Goal: Task Accomplishment & Management: Use online tool/utility

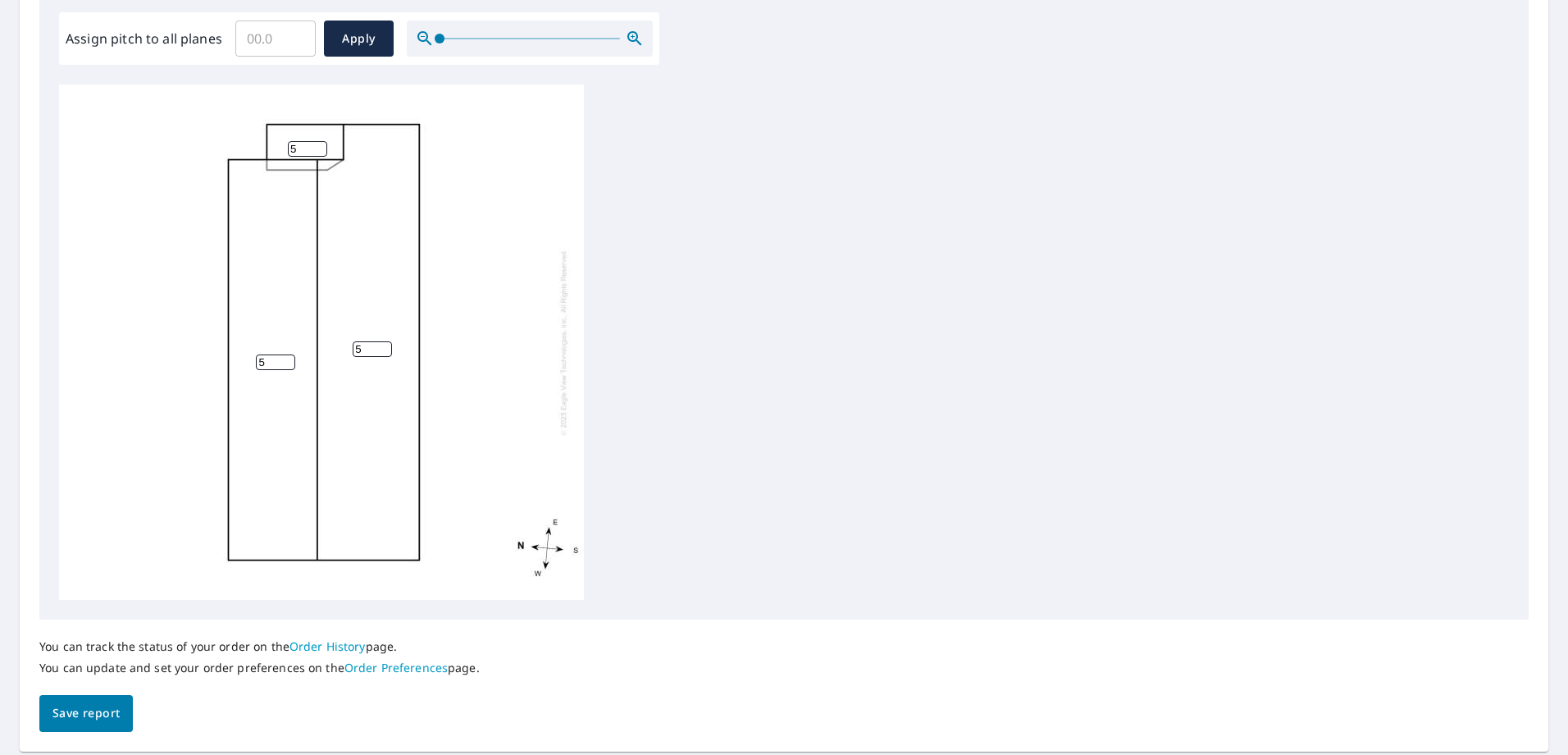
scroll to position [410, 0]
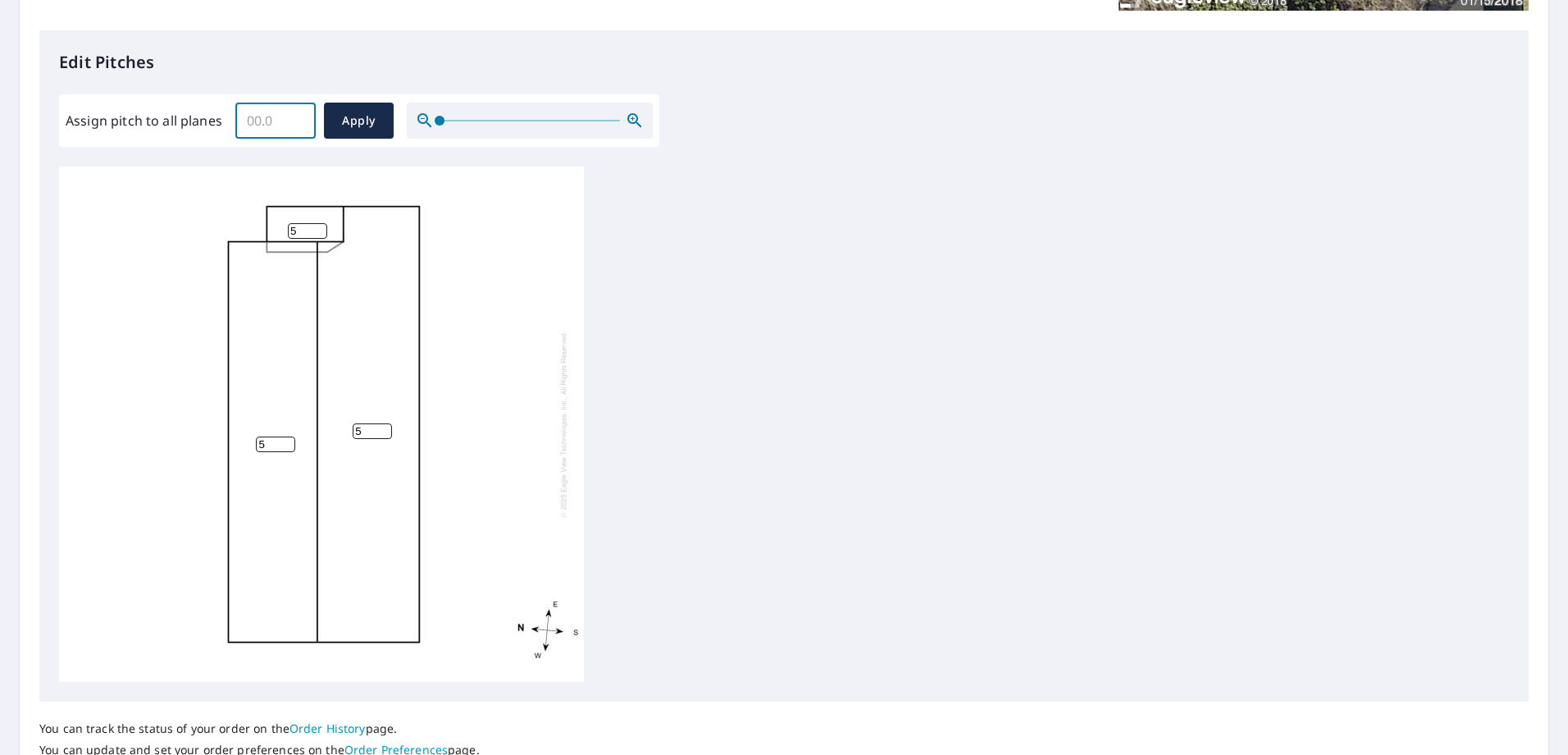
click at [276, 128] on input "Assign pitch to all planes" at bounding box center [276, 120] width 81 height 46
type input "5"
click at [349, 124] on span "Apply" at bounding box center [359, 120] width 43 height 21
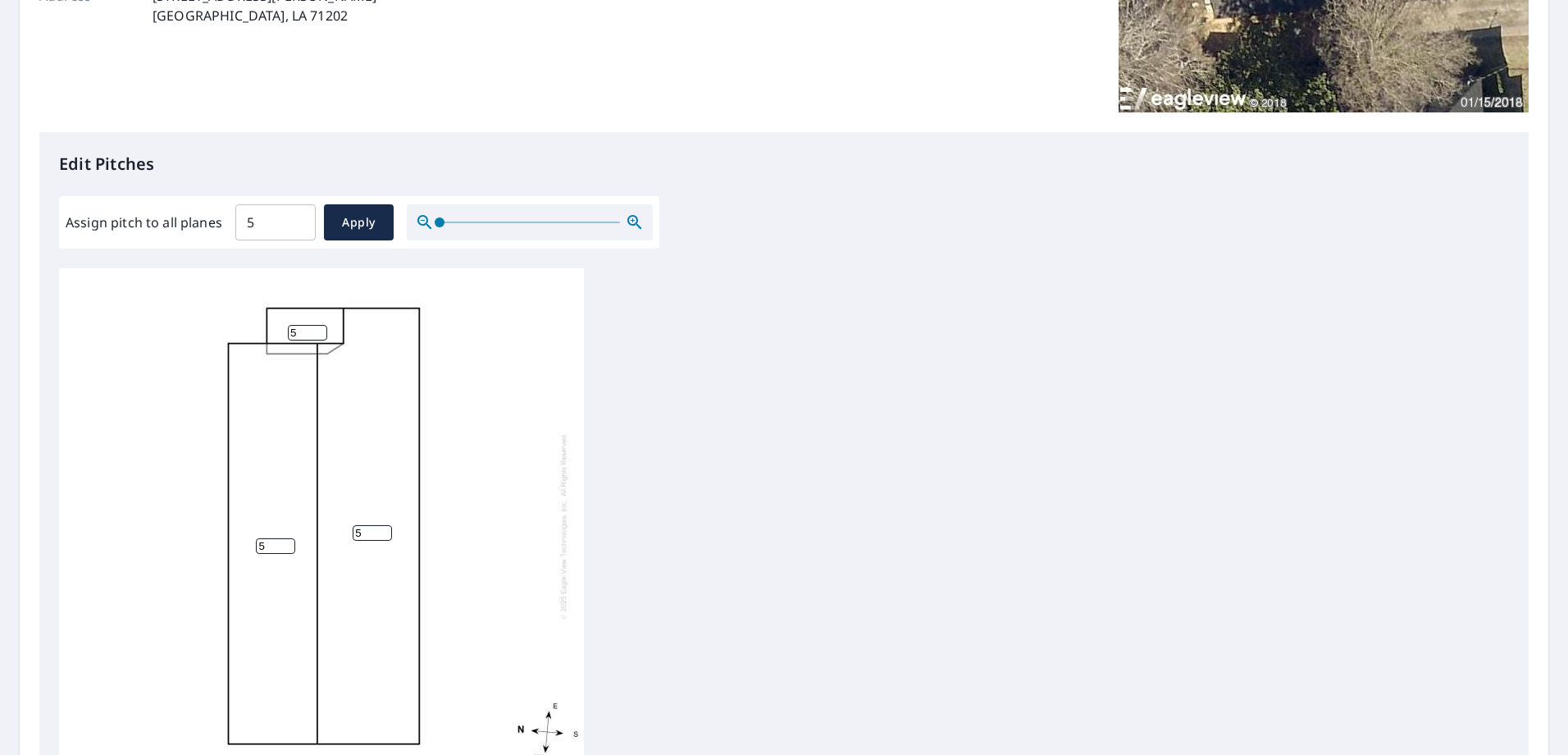
scroll to position [544, 0]
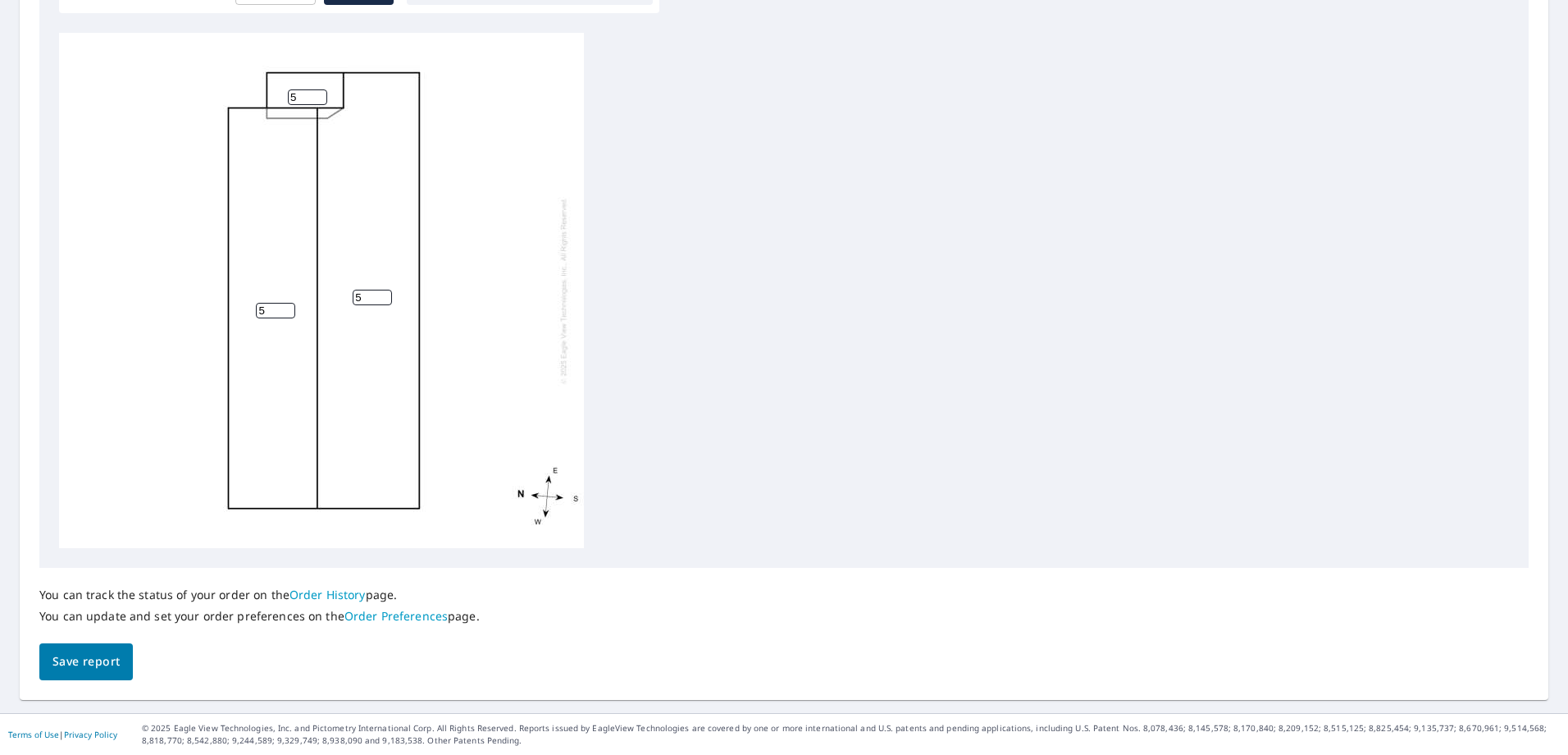
click at [98, 679] on button "Save report" at bounding box center [85, 661] width 94 height 37
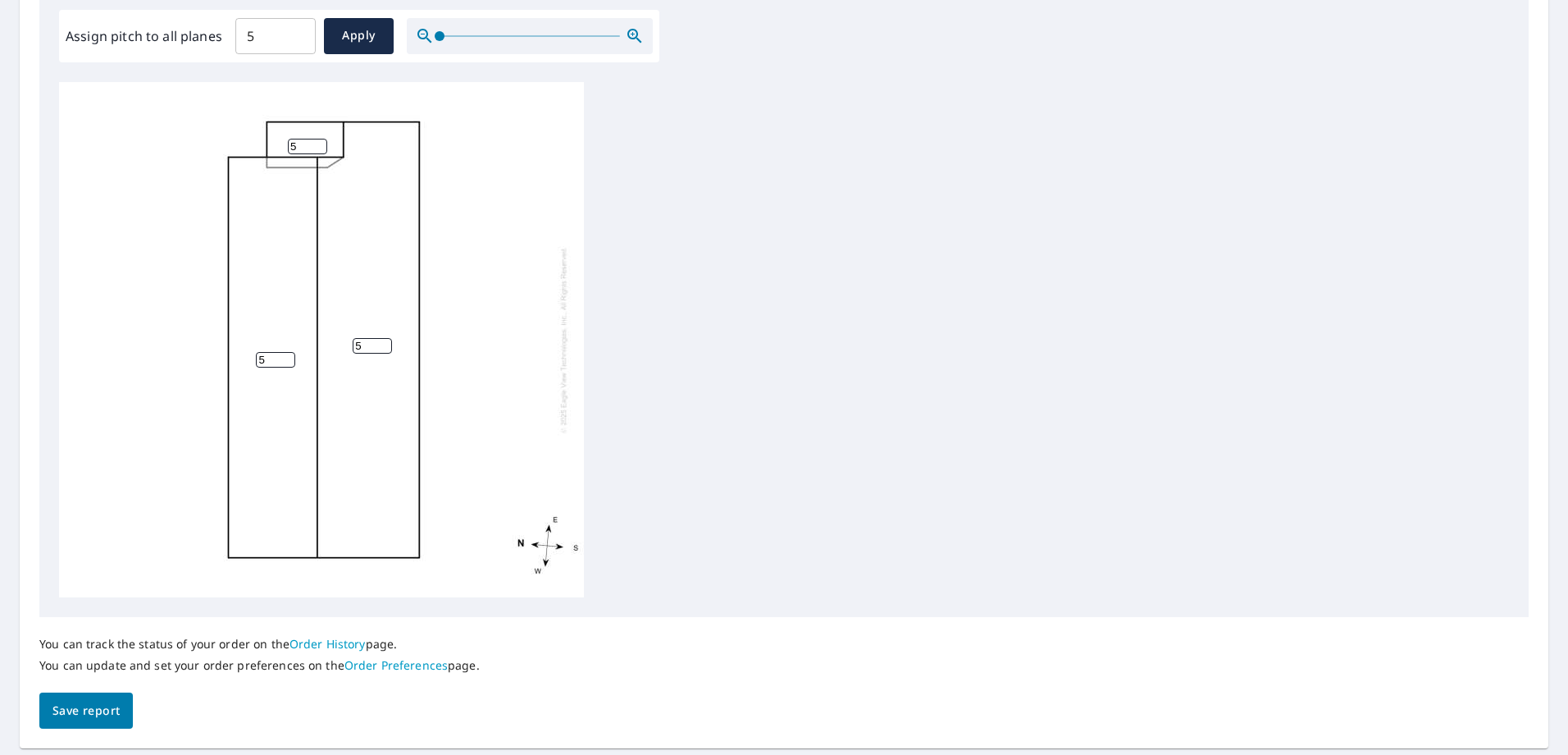
scroll to position [603, 0]
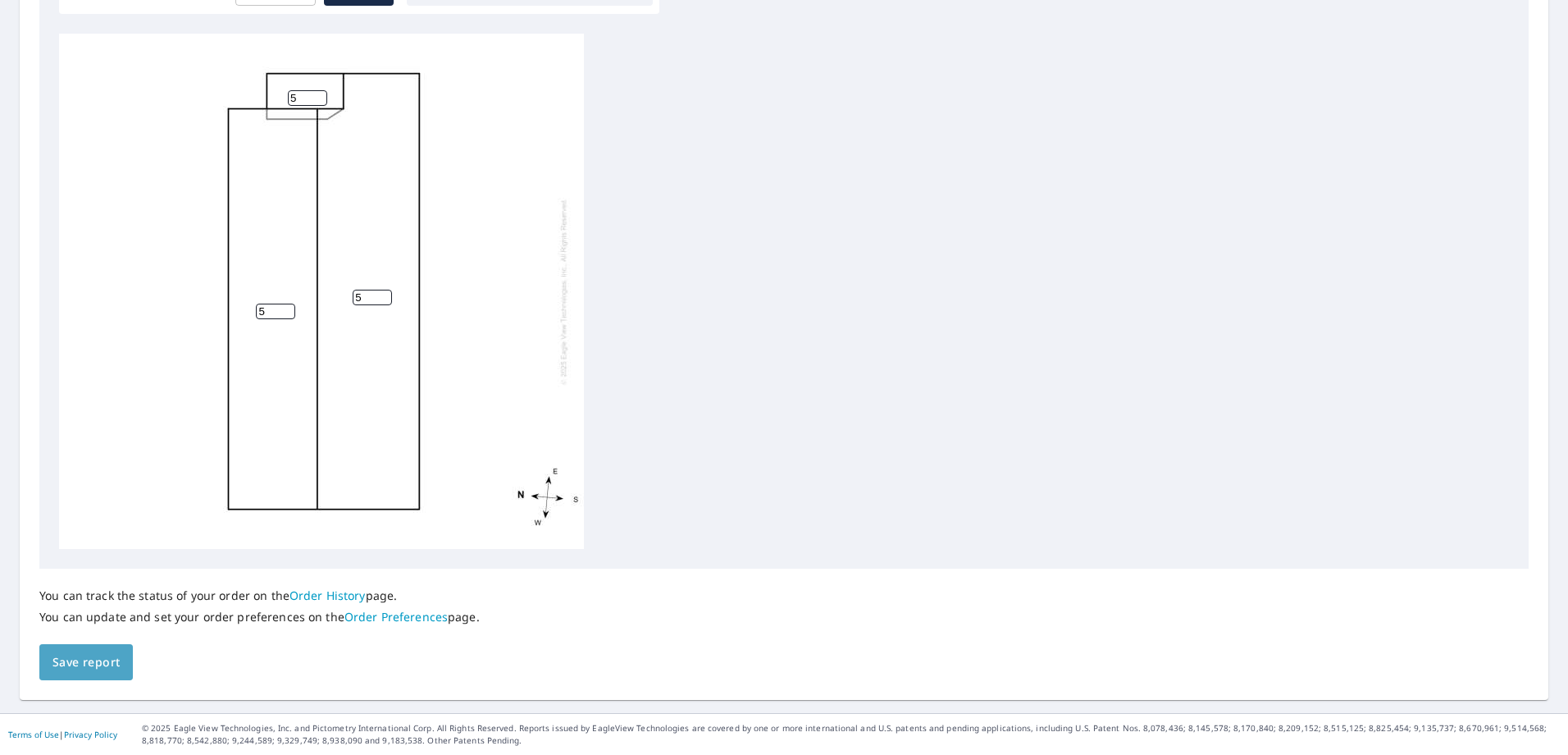
click at [111, 660] on span "Save report" at bounding box center [85, 662] width 67 height 21
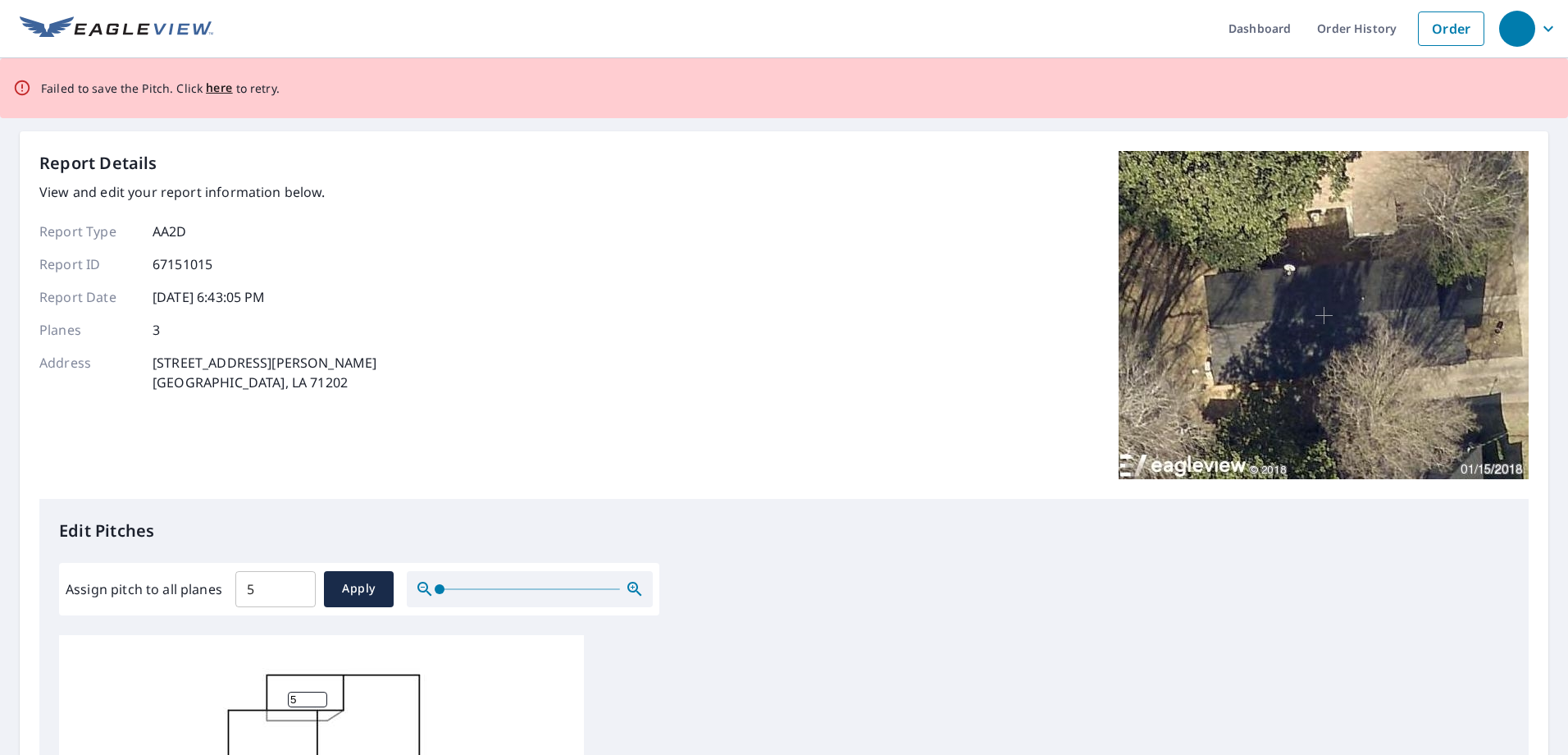
scroll to position [0, 0]
click at [219, 85] on span "here" at bounding box center [219, 90] width 27 height 21
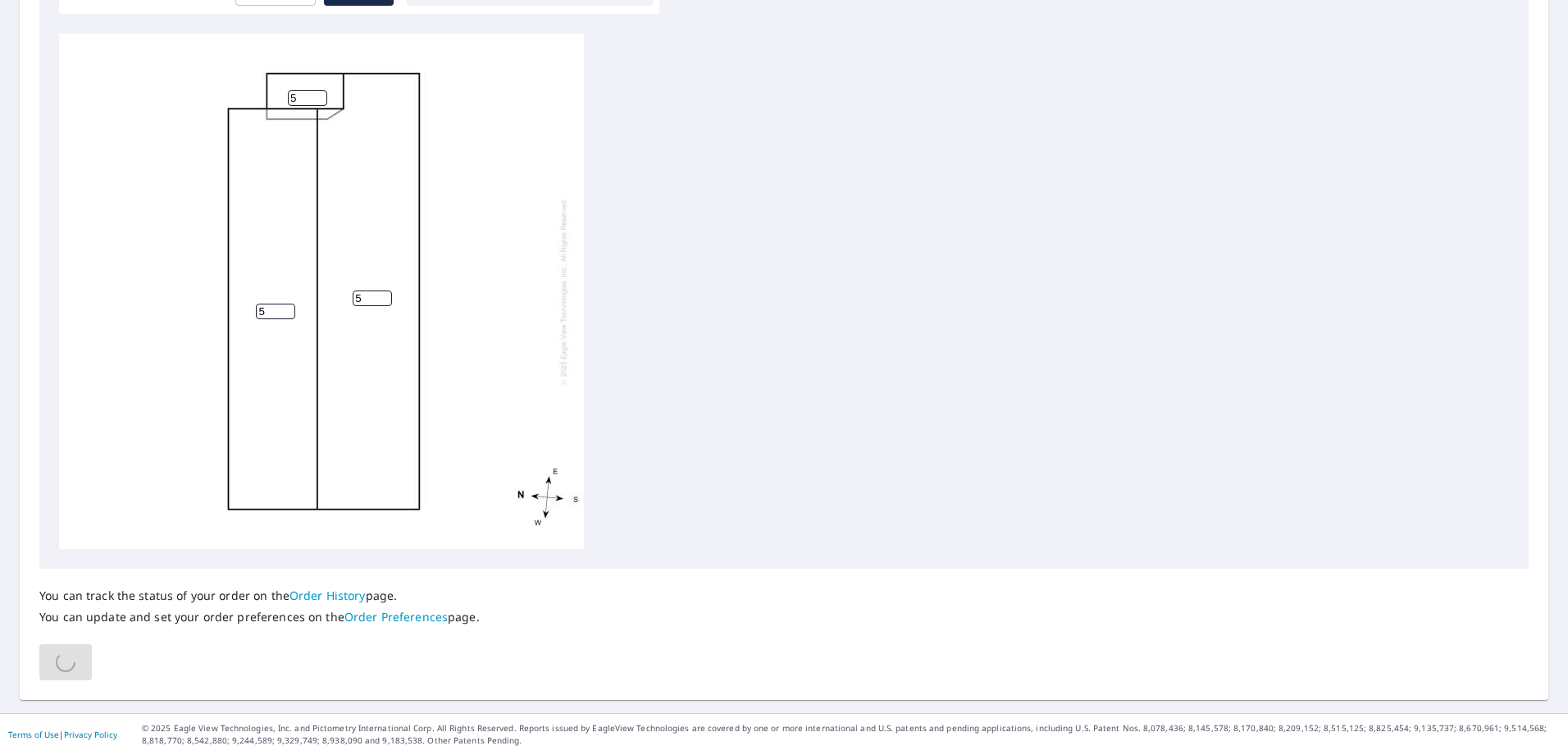
click at [309, 101] on input "5" at bounding box center [307, 98] width 39 height 16
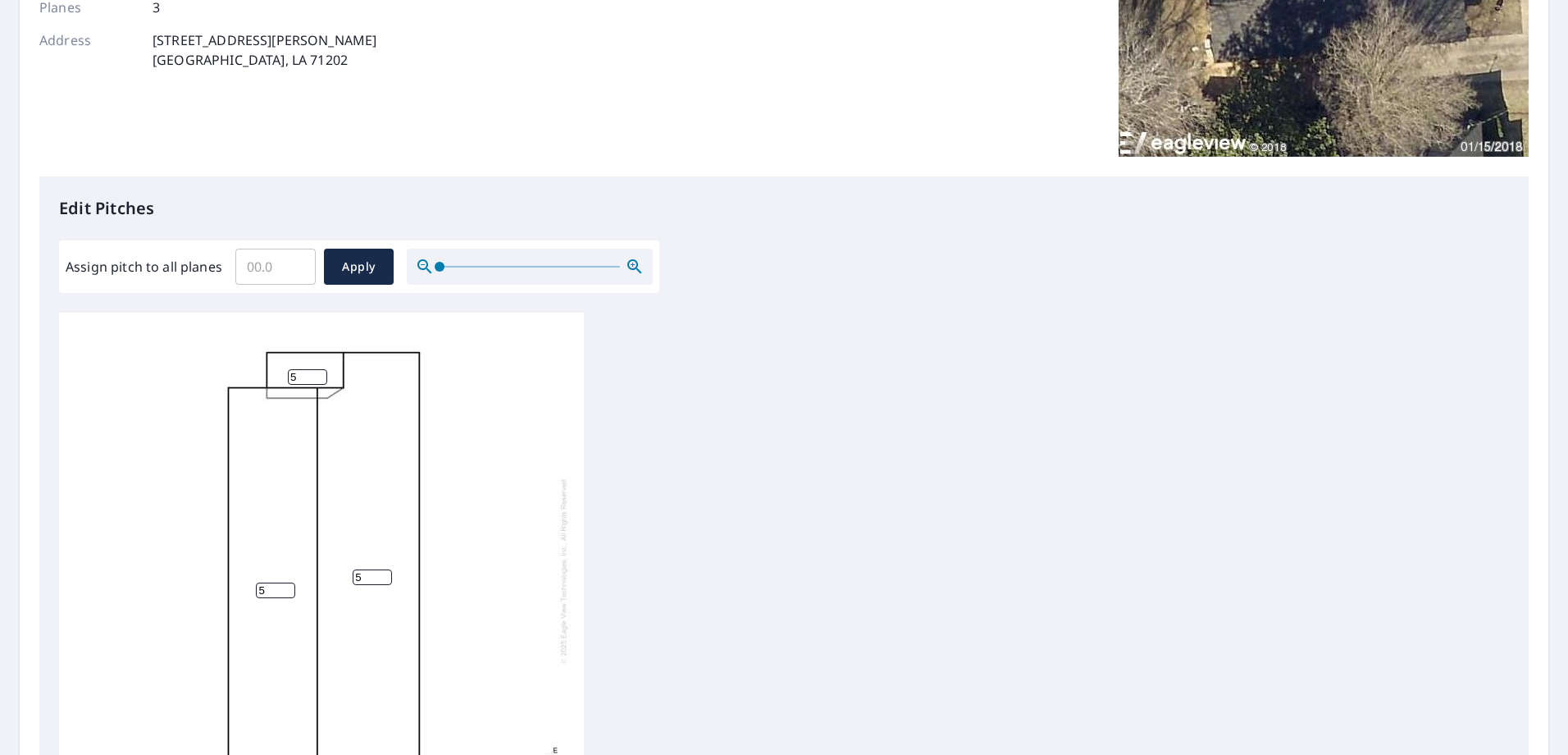
scroll to position [493, 0]
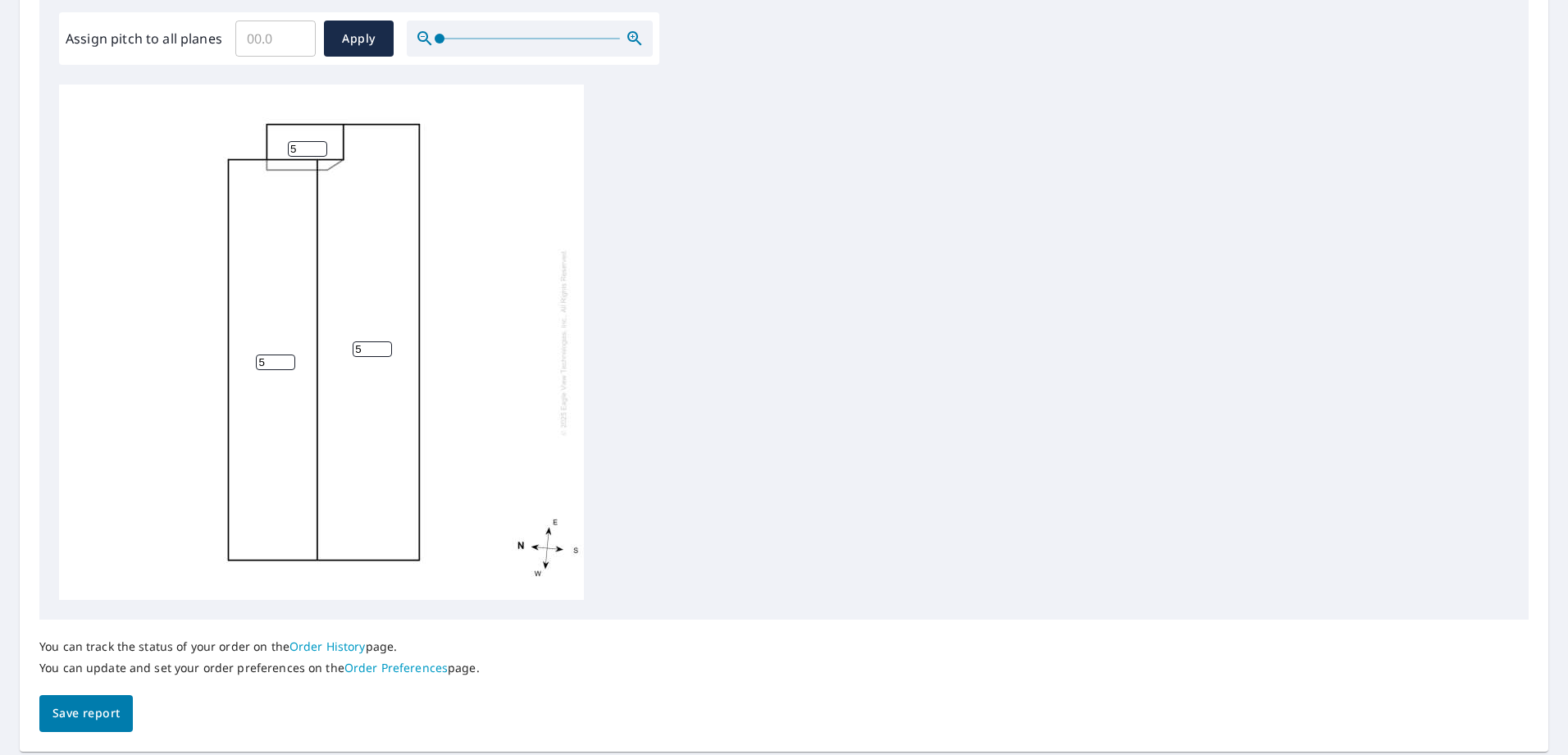
click at [104, 721] on span "Save report" at bounding box center [85, 713] width 67 height 21
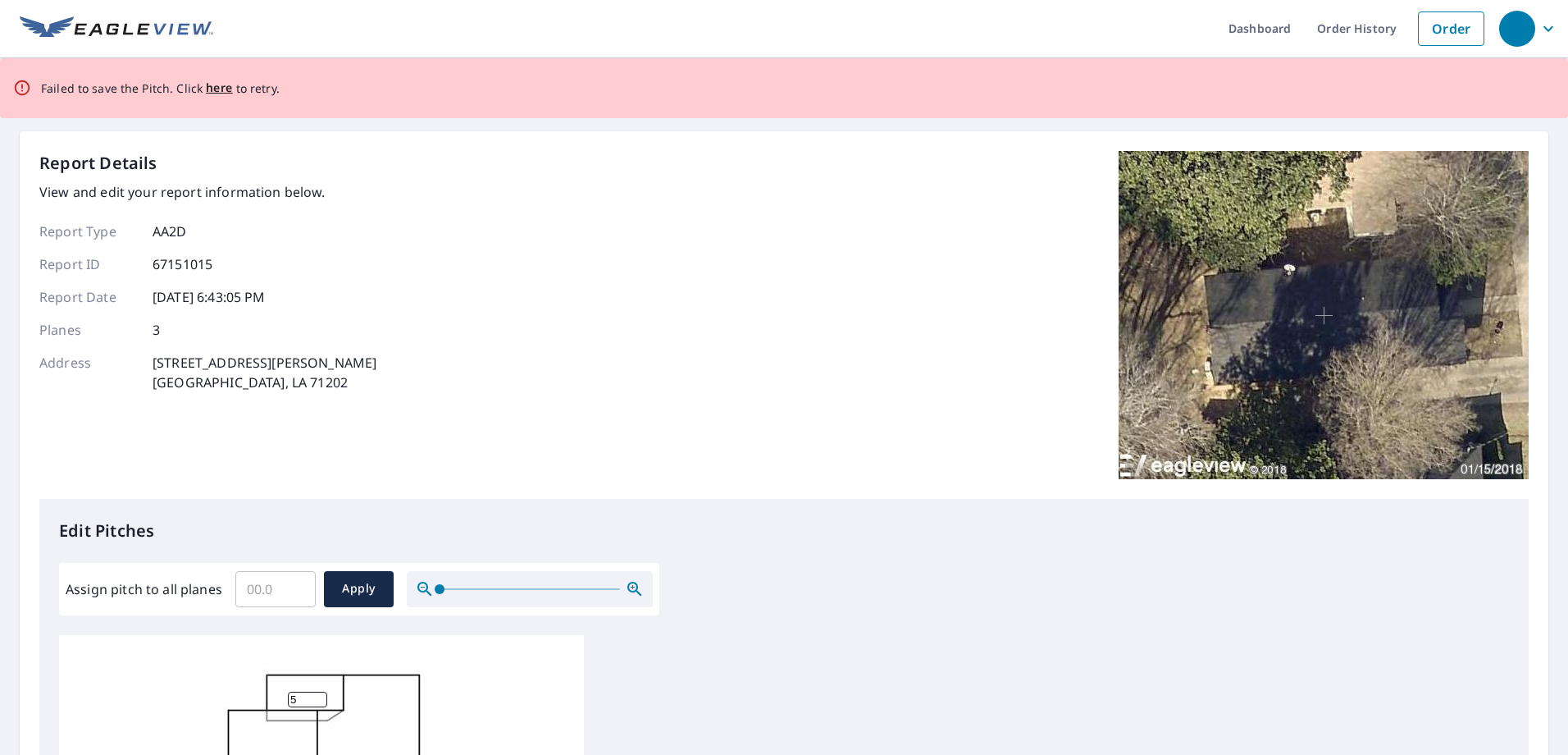
scroll to position [0, 0]
click at [218, 85] on span "here" at bounding box center [219, 90] width 27 height 21
click at [572, 234] on div "Report Details View and edit your report information below. Report Type AA2D Re…" at bounding box center [784, 326] width 1489 height 348
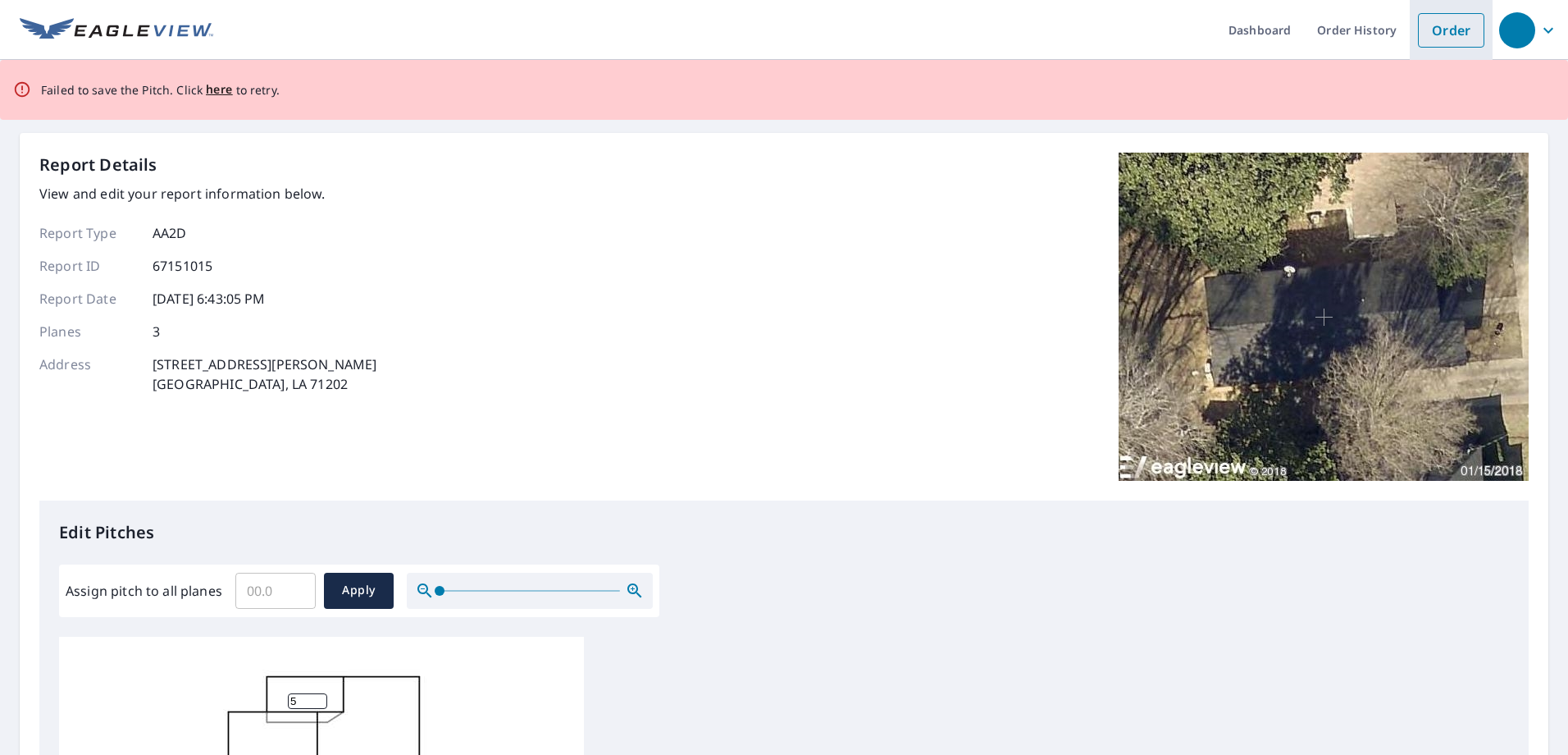
click at [1440, 25] on link "Order" at bounding box center [1451, 30] width 66 height 34
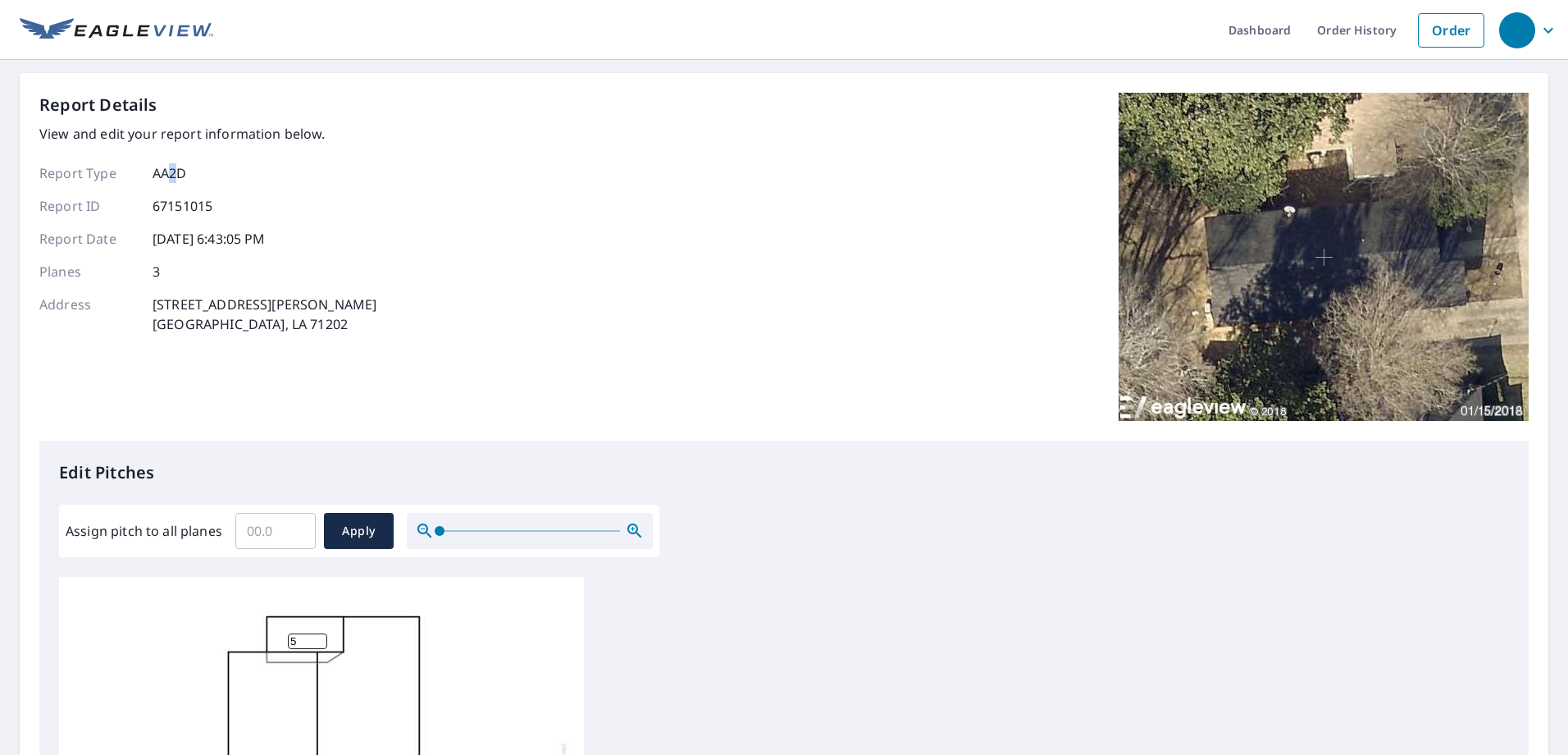
drag, startPoint x: 173, startPoint y: 188, endPoint x: 181, endPoint y: 178, distance: 12.8
click at [181, 178] on div "Report Type AA2D Report ID 67151015 Report Date [DATE] 6:43:05 PM Planes 3 Addr…" at bounding box center [208, 248] width 337 height 170
click at [183, 174] on p "AA2D" at bounding box center [169, 174] width 34 height 20
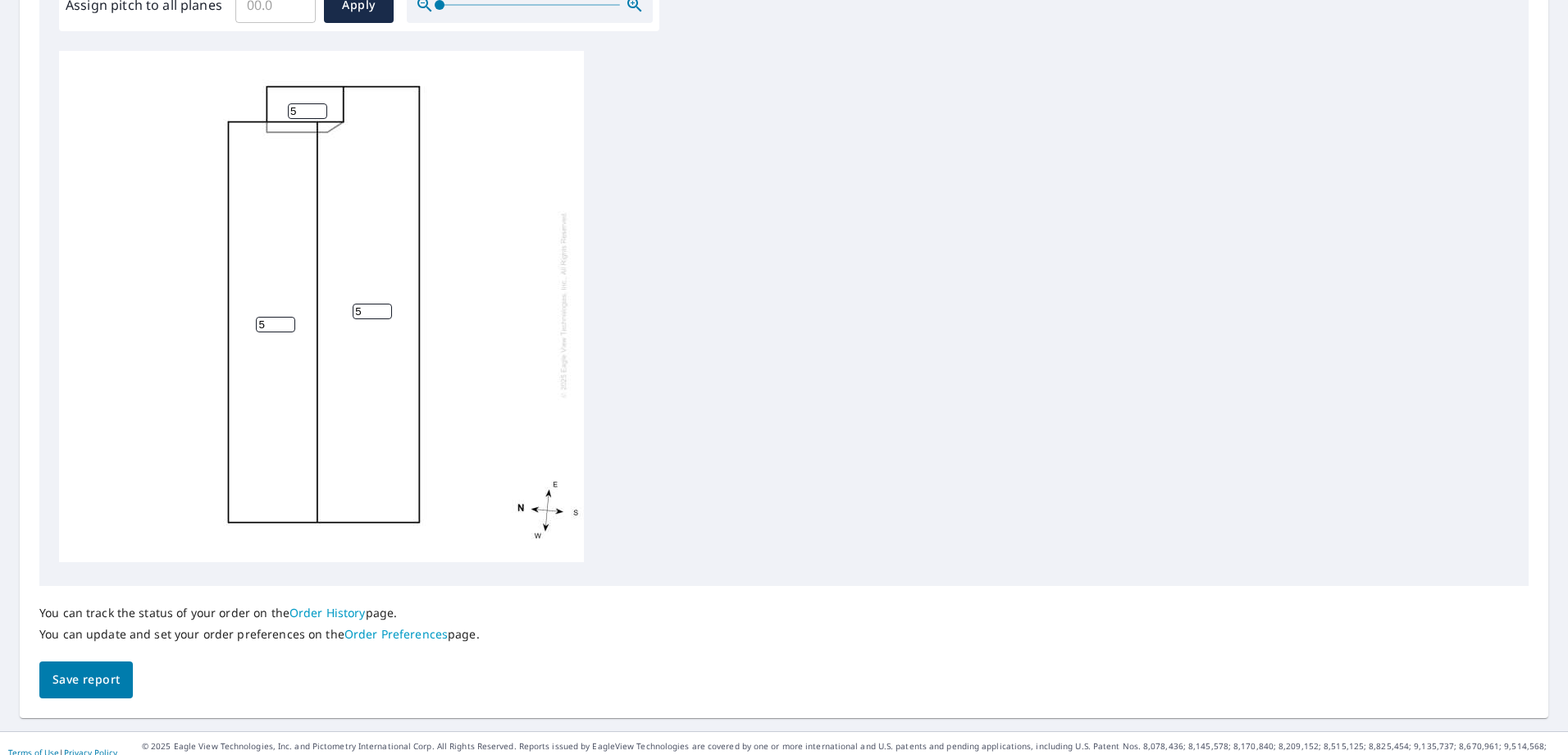
scroll to position [544, 0]
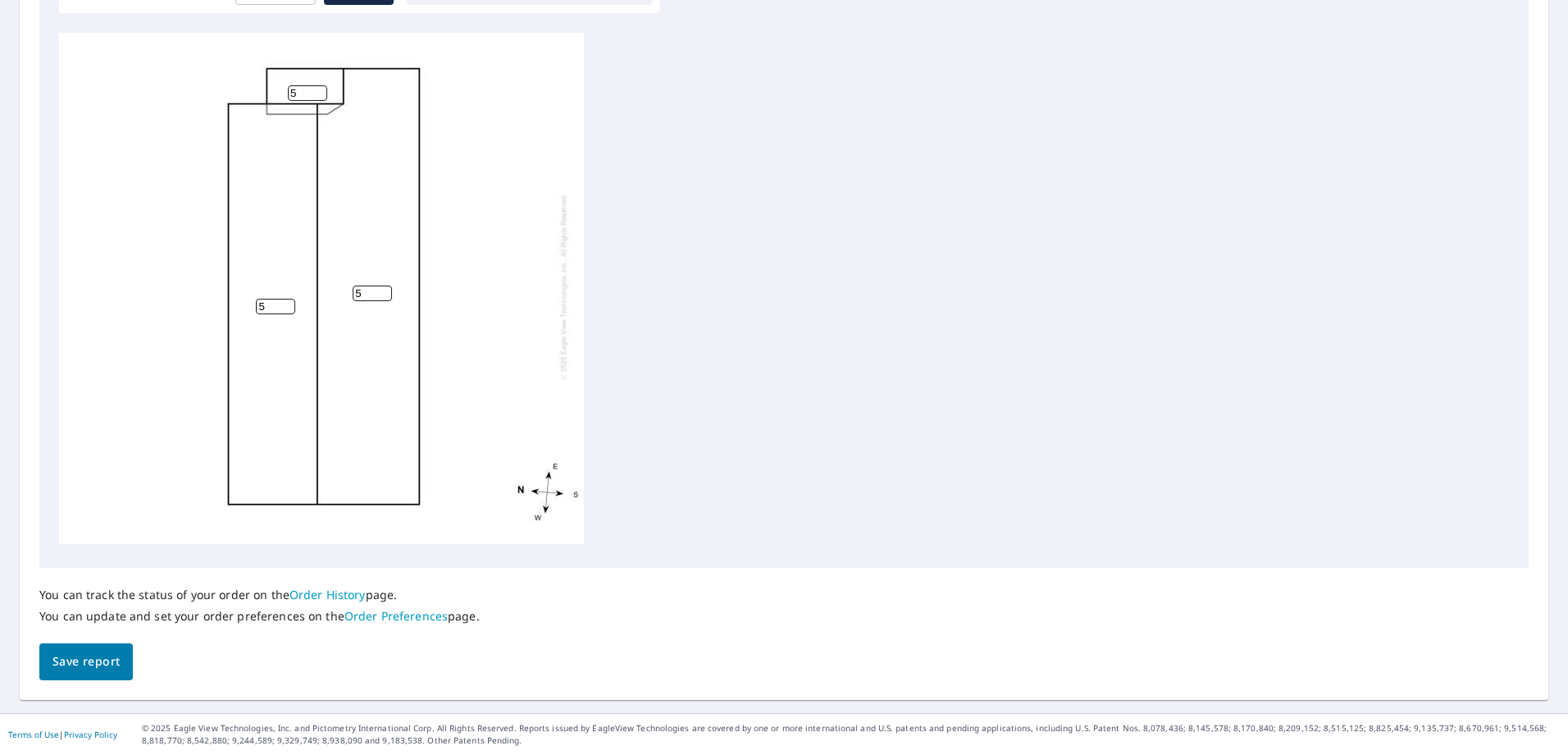
click at [102, 649] on button "Save report" at bounding box center [85, 661] width 94 height 37
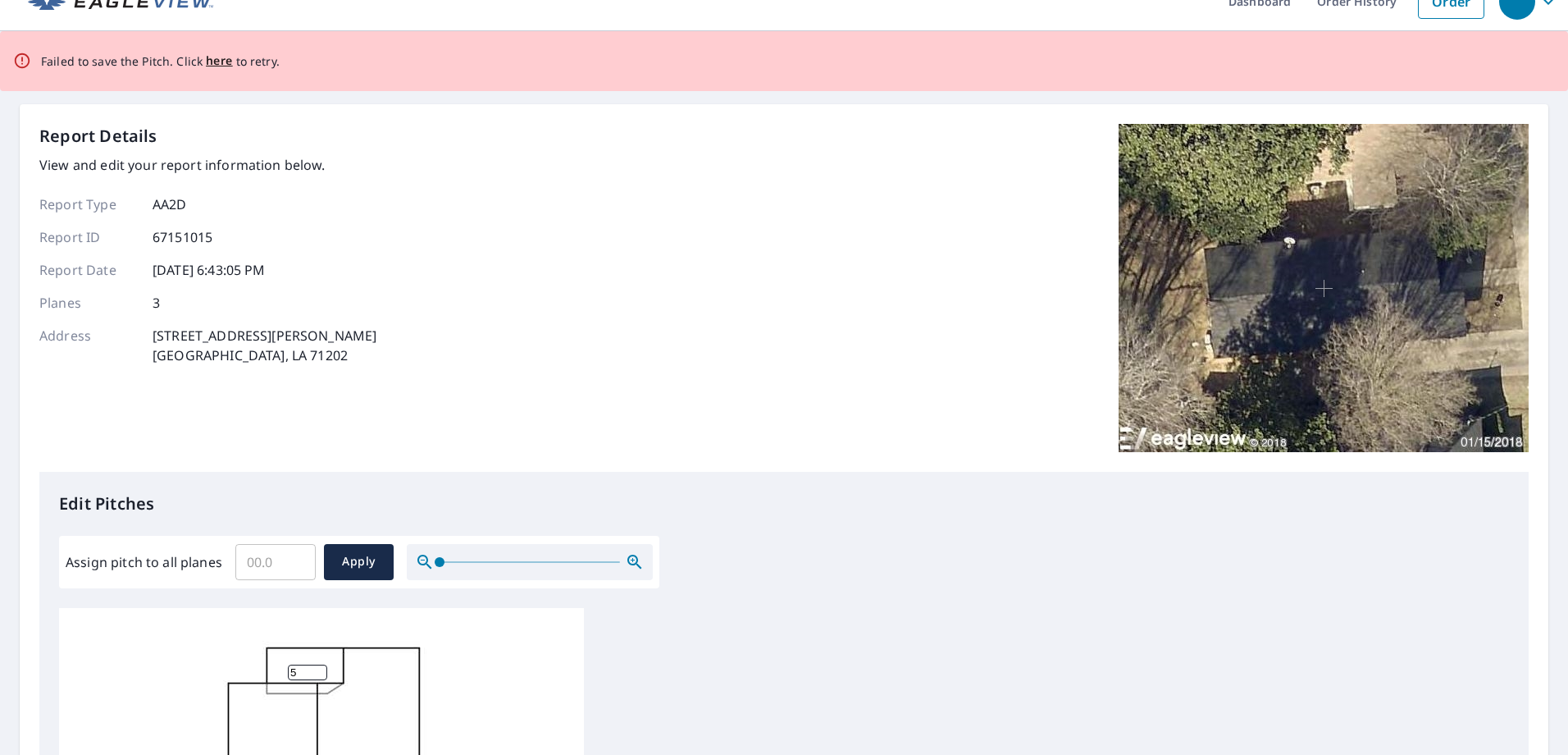
scroll to position [521, 0]
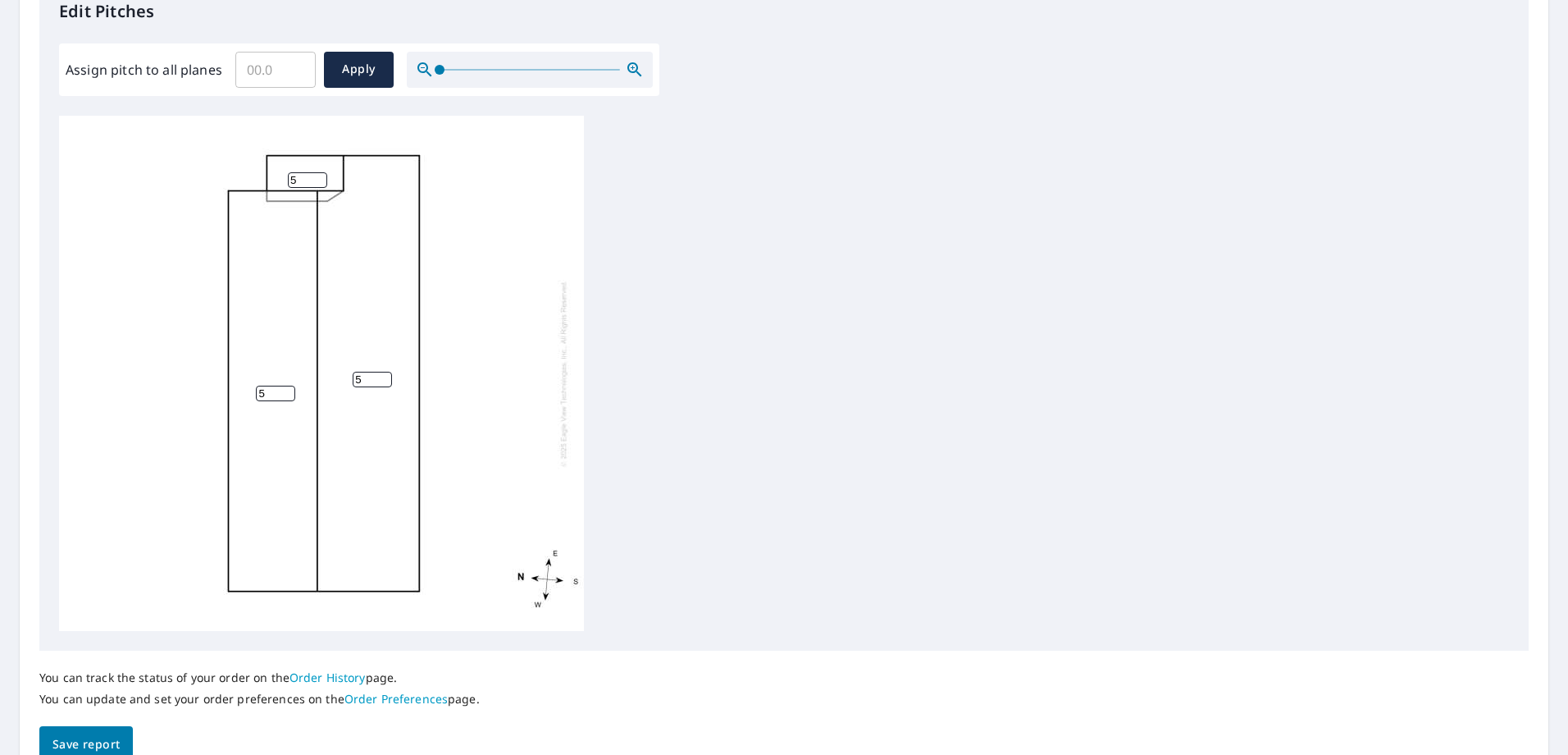
click at [301, 183] on input "5" at bounding box center [307, 179] width 39 height 16
drag, startPoint x: 301, startPoint y: 183, endPoint x: 274, endPoint y: 180, distance: 27.2
click at [274, 180] on div "5 5 5" at bounding box center [321, 373] width 525 height 515
drag, startPoint x: 266, startPoint y: 389, endPoint x: 227, endPoint y: 402, distance: 41.1
click at [227, 402] on div "5 5 5" at bounding box center [321, 373] width 525 height 515
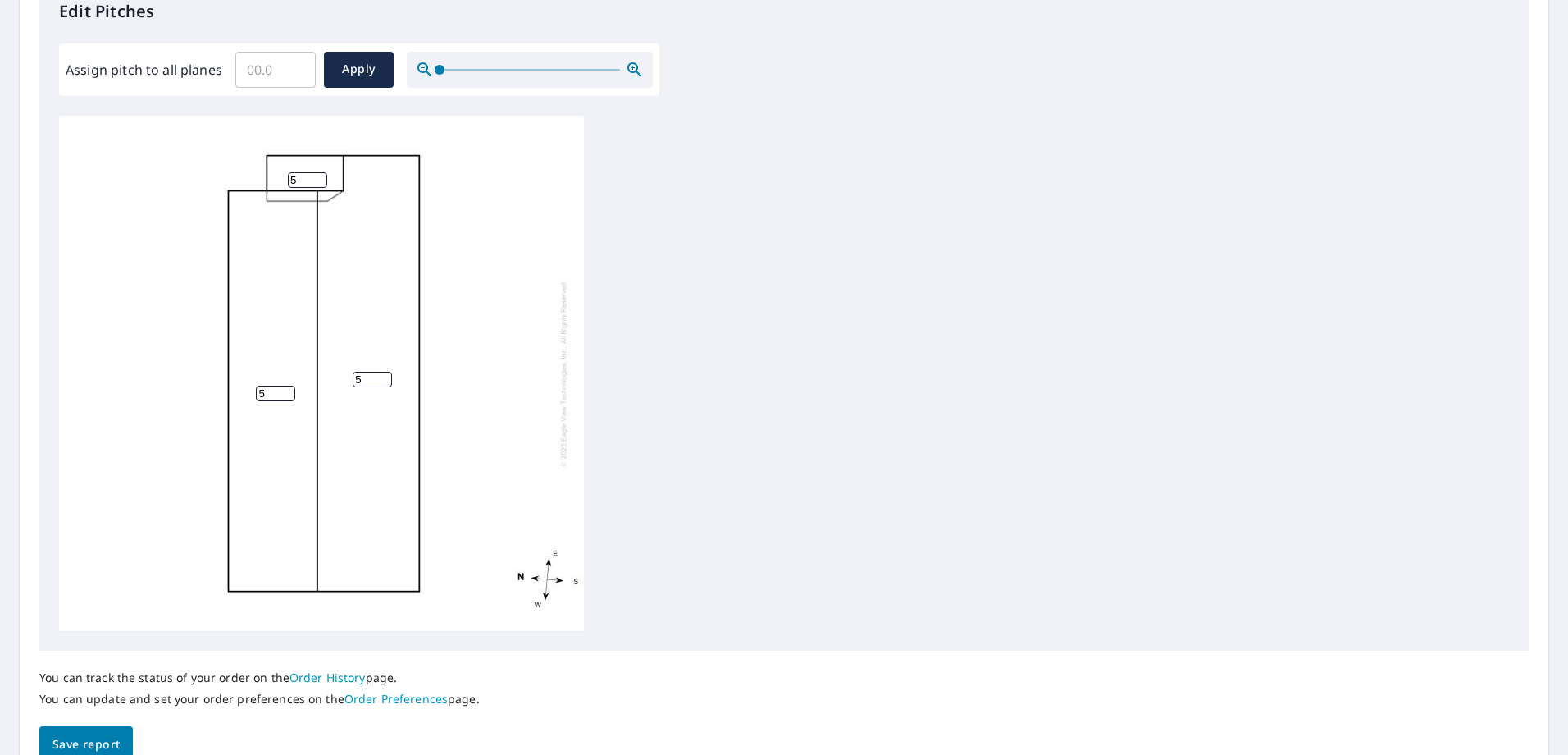
drag, startPoint x: 366, startPoint y: 377, endPoint x: 316, endPoint y: 376, distance: 50.0
click at [316, 376] on div "5 5 5" at bounding box center [321, 373] width 525 height 515
drag, startPoint x: 344, startPoint y: 376, endPoint x: 331, endPoint y: 376, distance: 13.0
click at [331, 376] on div "5 5 5" at bounding box center [321, 373] width 525 height 515
type input "3"
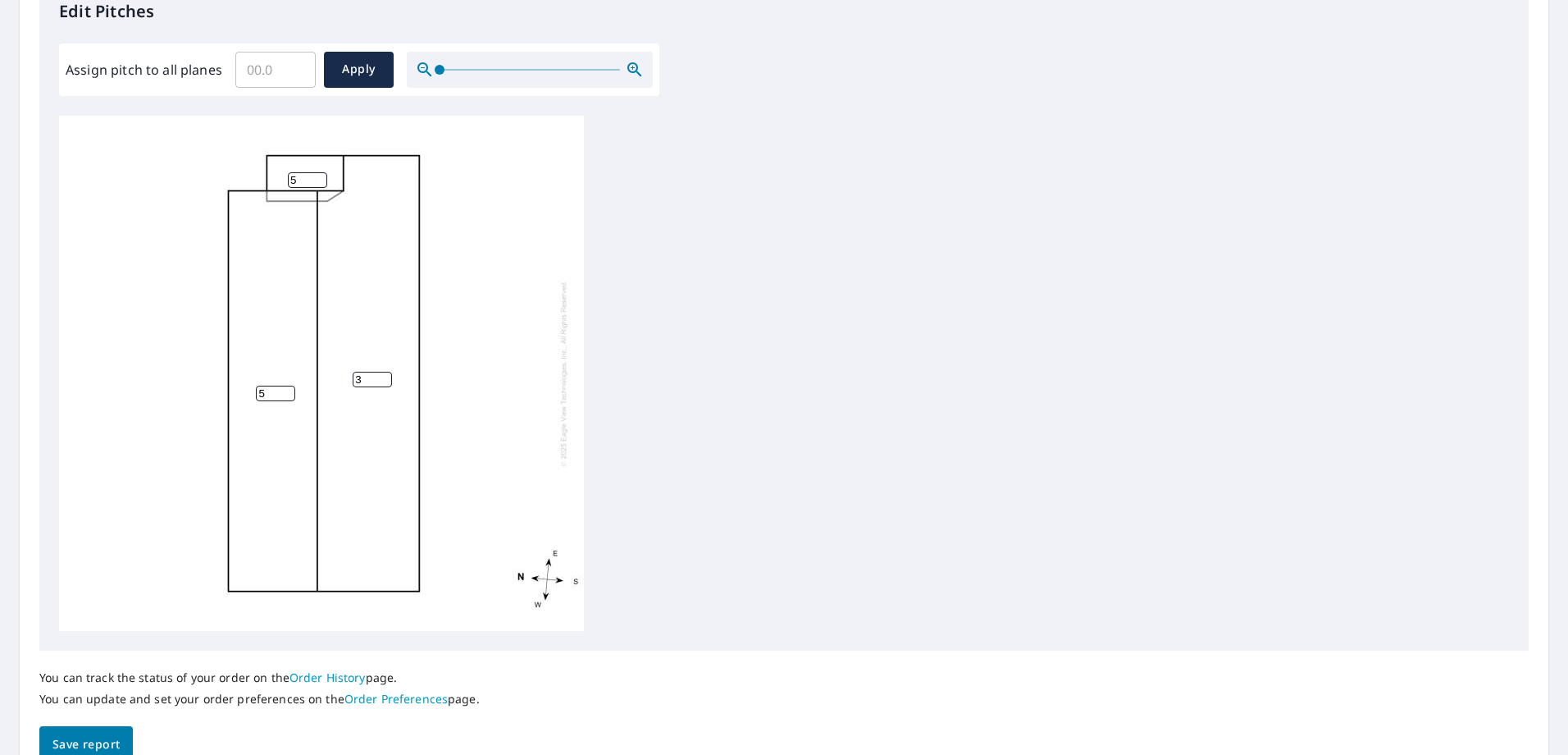
drag, startPoint x: 276, startPoint y: 401, endPoint x: 267, endPoint y: 390, distance: 14.2
click at [266, 392] on div "3 5 5" at bounding box center [321, 373] width 525 height 515
drag, startPoint x: 267, startPoint y: 390, endPoint x: 246, endPoint y: 390, distance: 21.0
click at [246, 390] on div "3 5 5" at bounding box center [321, 373] width 525 height 515
type input "4"
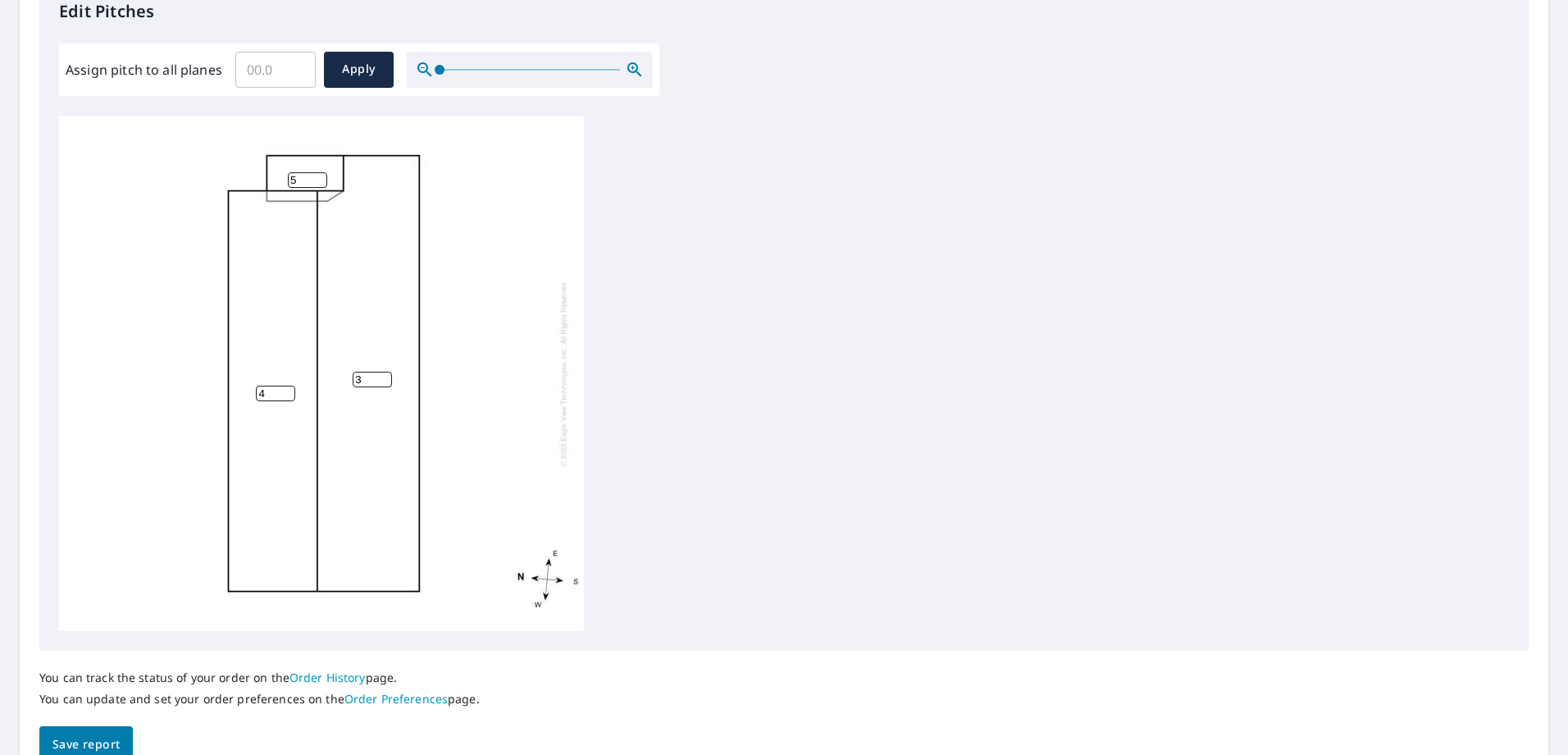
drag, startPoint x: 297, startPoint y: 175, endPoint x: 276, endPoint y: 194, distance: 28.3
click at [276, 194] on div "3 4 5" at bounding box center [321, 373] width 525 height 515
type input "6"
click at [396, 217] on div "3 4 6" at bounding box center [321, 373] width 525 height 515
drag, startPoint x: 267, startPoint y: 399, endPoint x: 213, endPoint y: 393, distance: 54.3
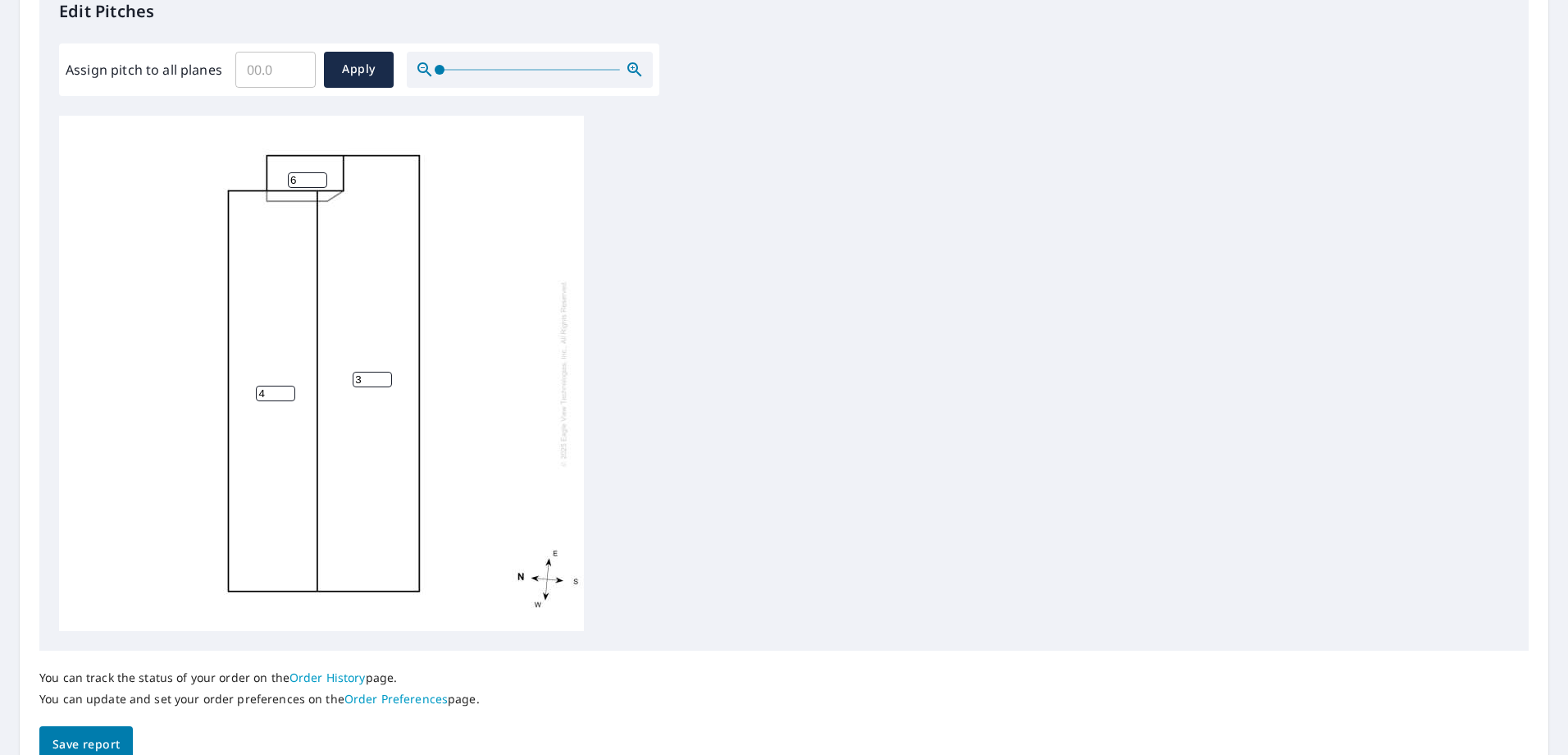
click at [213, 393] on div "3 4 6" at bounding box center [321, 373] width 525 height 515
type input "5"
drag, startPoint x: 364, startPoint y: 375, endPoint x: 325, endPoint y: 376, distance: 39.0
click at [329, 375] on div "3 5 6" at bounding box center [321, 373] width 525 height 515
type input "5"
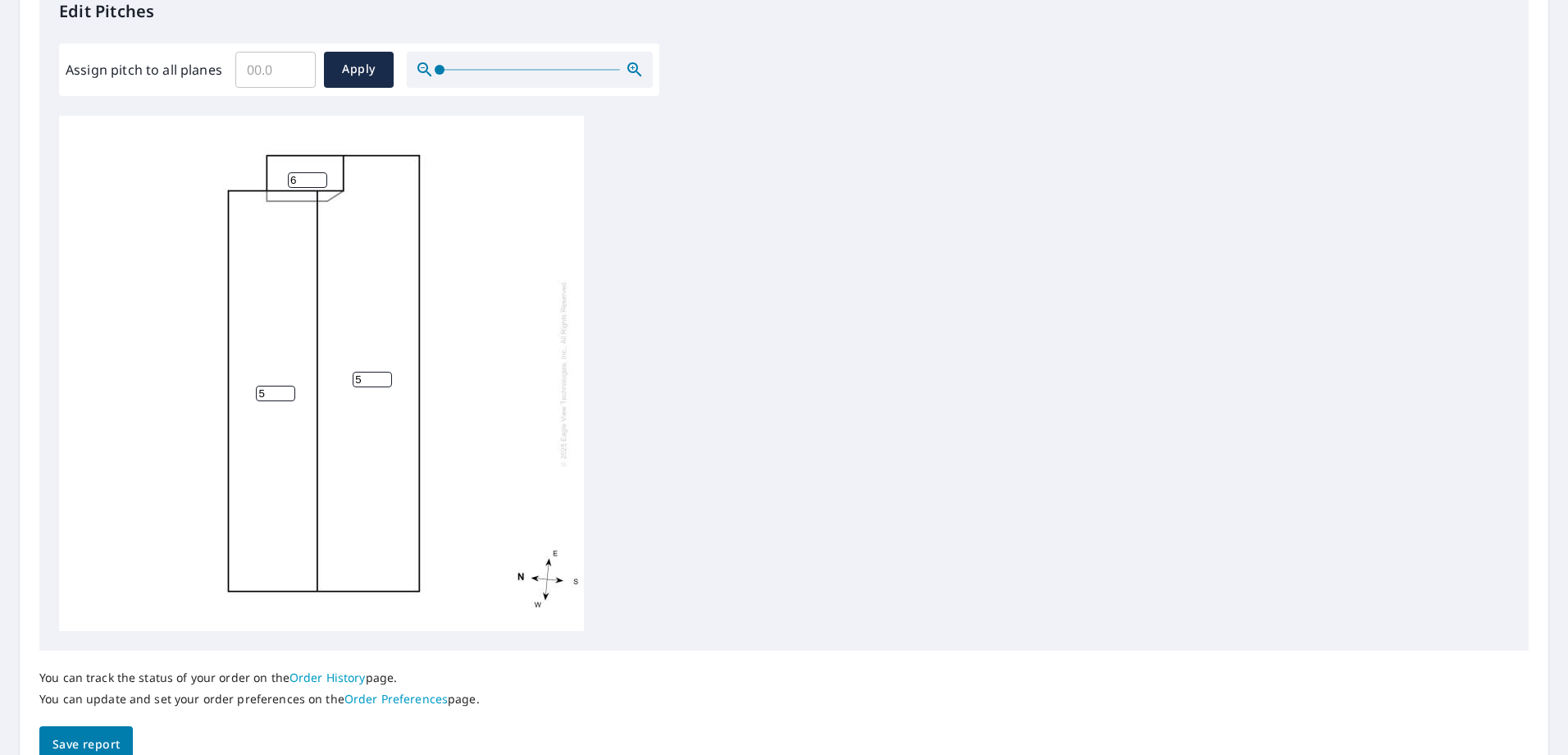
drag, startPoint x: 310, startPoint y: 180, endPoint x: 190, endPoint y: 179, distance: 120.0
click at [190, 179] on div "5 5 6" at bounding box center [321, 373] width 525 height 515
type input "5"
click at [492, 237] on div "5 5 5" at bounding box center [321, 373] width 525 height 515
click at [115, 740] on span "Save report" at bounding box center [85, 744] width 67 height 21
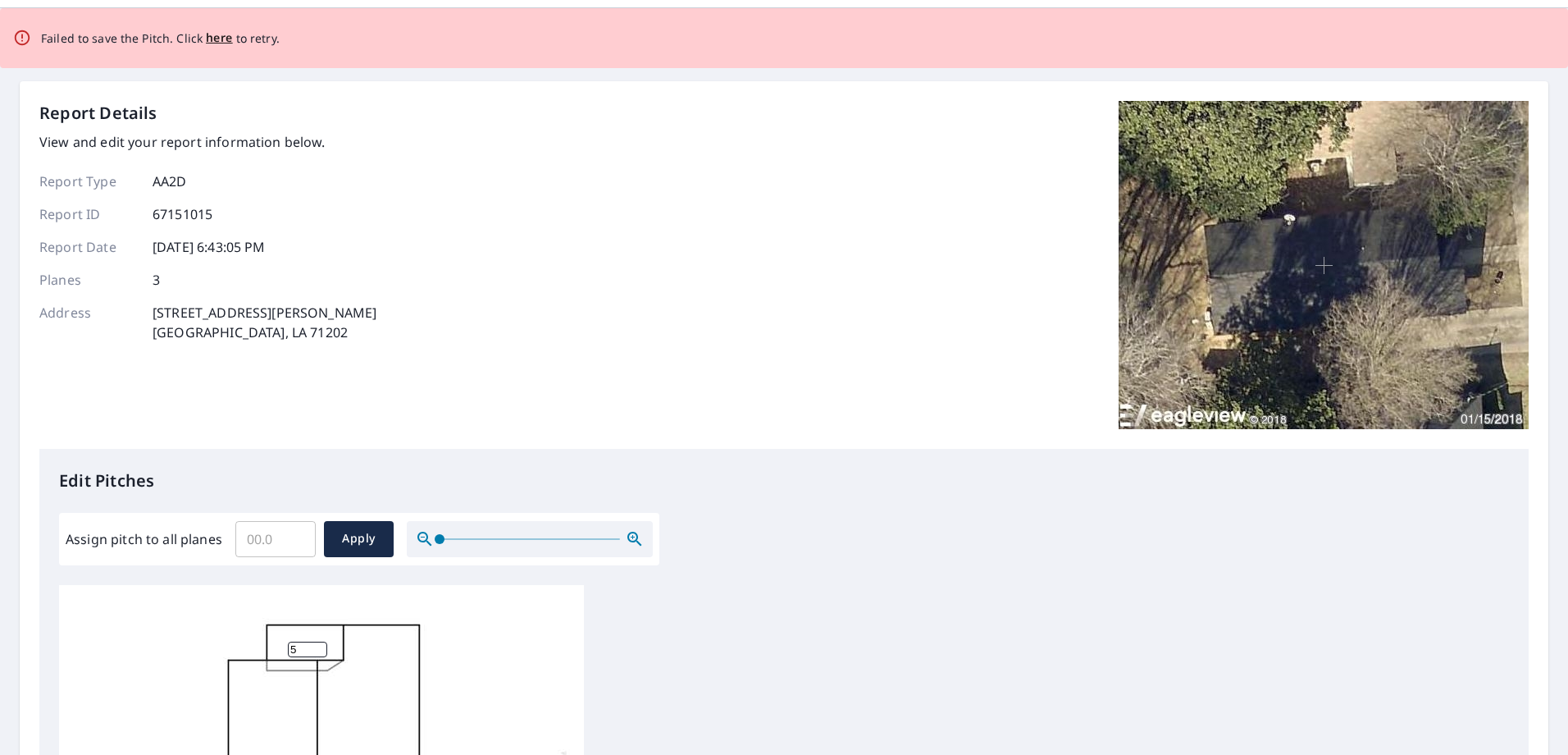
scroll to position [410, 0]
